Goal: Information Seeking & Learning: Check status

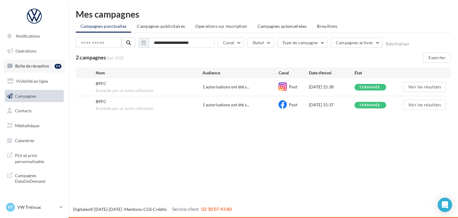
click at [58, 66] on div "59" at bounding box center [58, 66] width 7 height 5
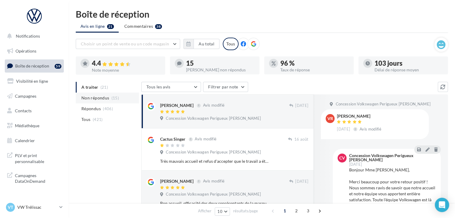
click at [114, 99] on span "(15)" at bounding box center [114, 97] width 7 height 5
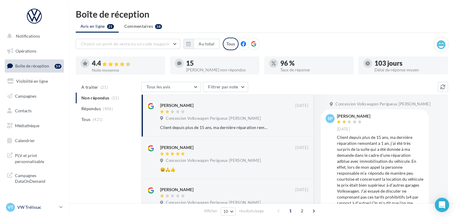
click at [56, 206] on p "VW Trélissac" at bounding box center [37, 207] width 40 height 6
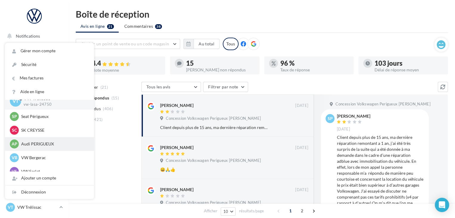
scroll to position [14, 0]
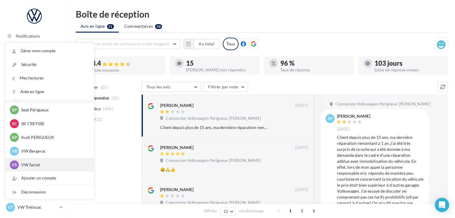
click at [48, 161] on div "VS VW Sarlat vw-lasa-24200" at bounding box center [49, 164] width 79 height 9
